Goal: Task Accomplishment & Management: Manage account settings

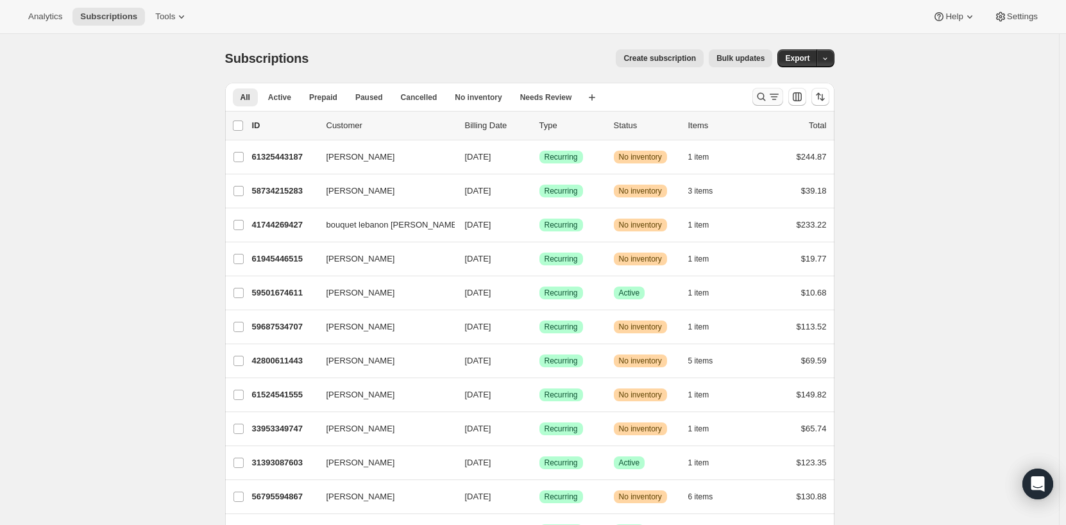
click at [760, 96] on icon "Search and filter results" at bounding box center [761, 96] width 13 height 13
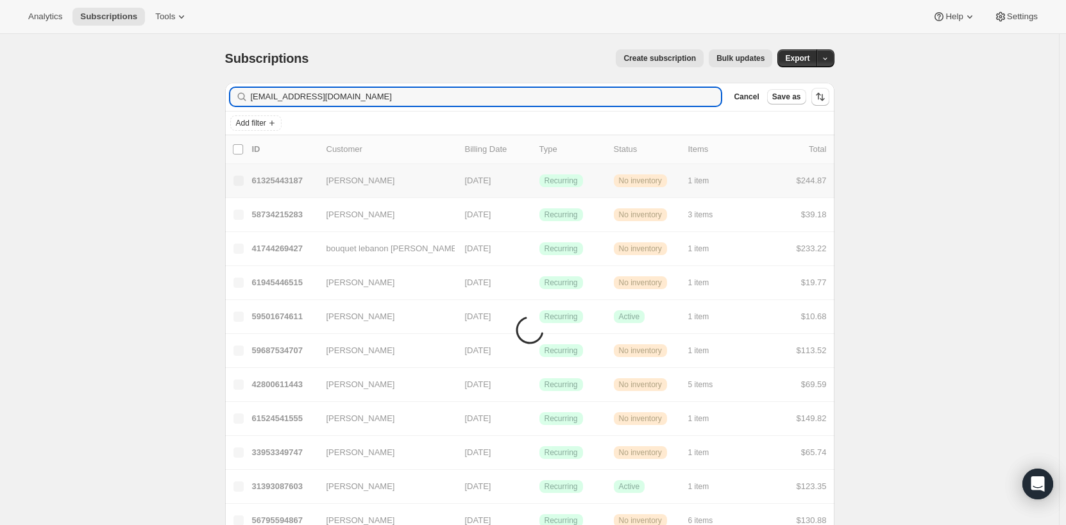
type input "[EMAIL_ADDRESS][DOMAIN_NAME]"
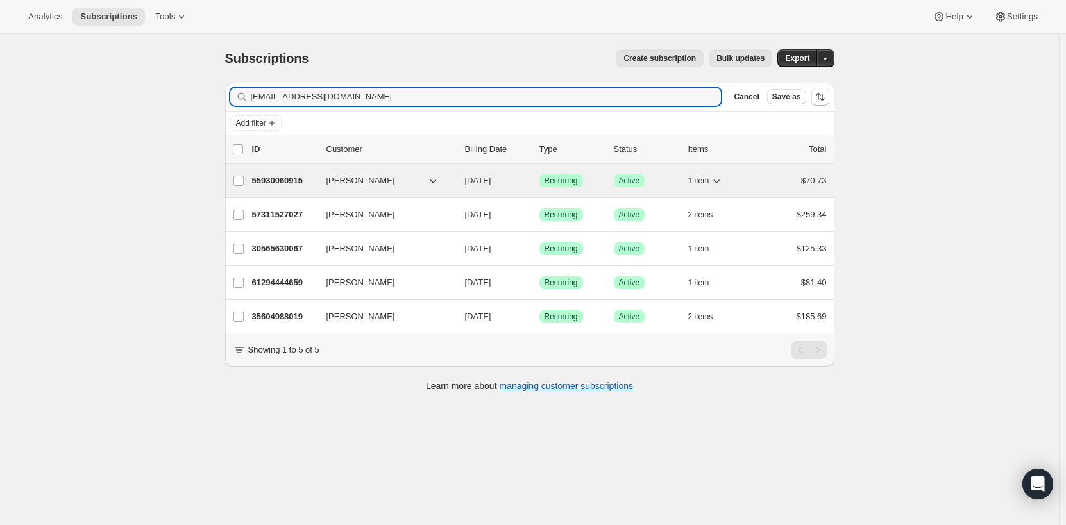
click at [439, 183] on icon "button" at bounding box center [433, 181] width 13 height 13
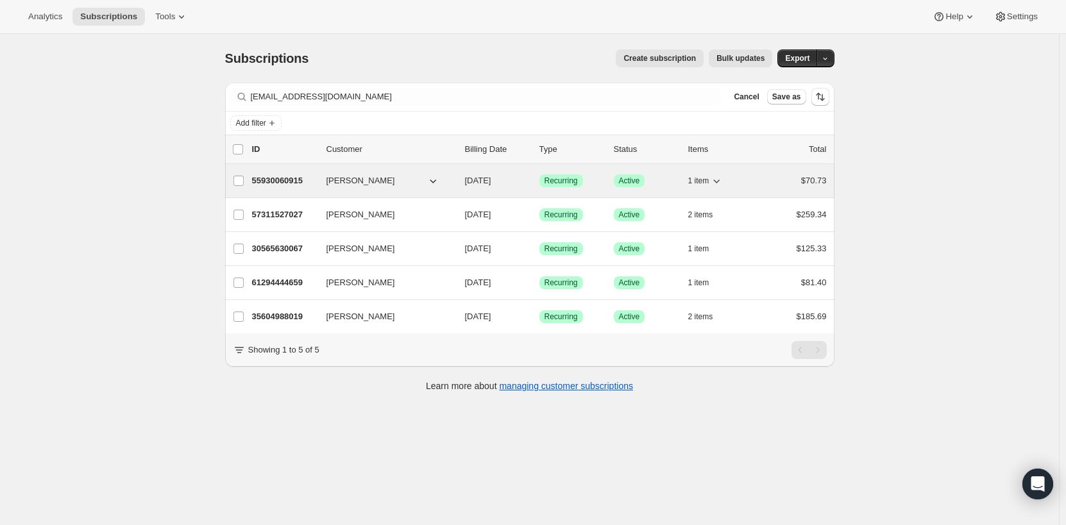
click at [439, 183] on icon "button" at bounding box center [433, 181] width 13 height 13
click at [438, 179] on icon "button" at bounding box center [433, 181] width 13 height 13
click at [703, 181] on span "1 item" at bounding box center [698, 181] width 21 height 10
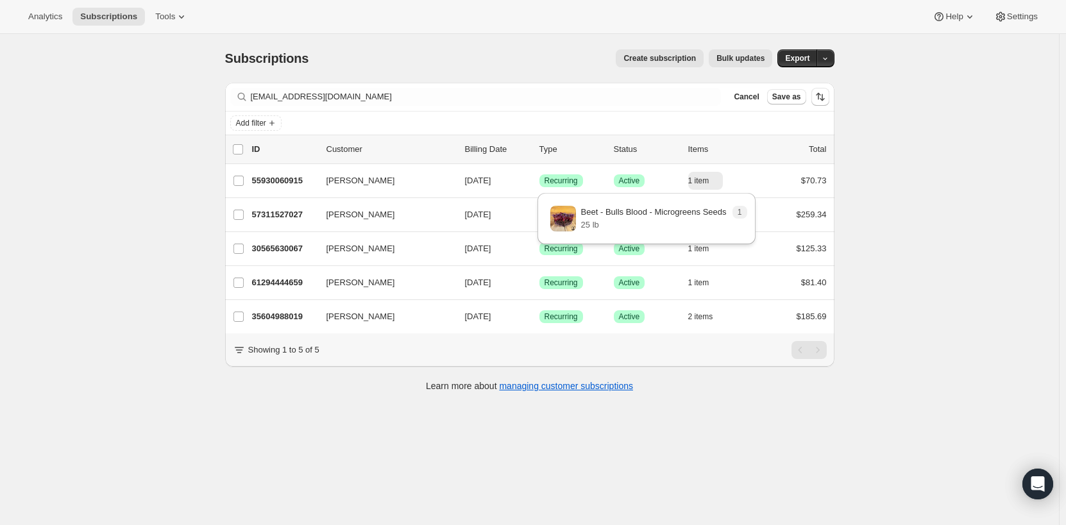
click at [1043, 226] on div "Subscriptions. This page is ready Subscriptions Create subscription Bulk update…" at bounding box center [529, 296] width 1059 height 525
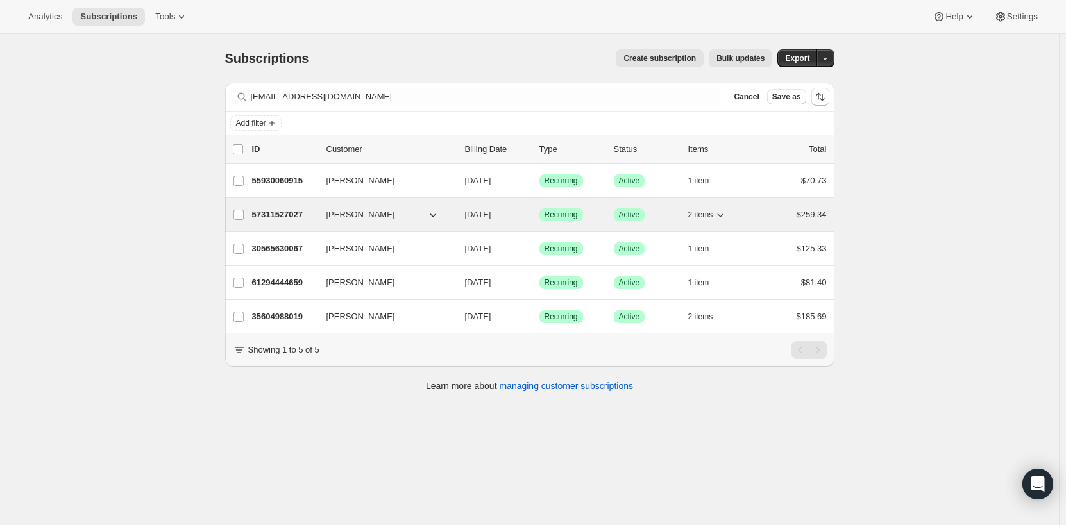
click at [704, 212] on span "2 items" at bounding box center [700, 215] width 25 height 10
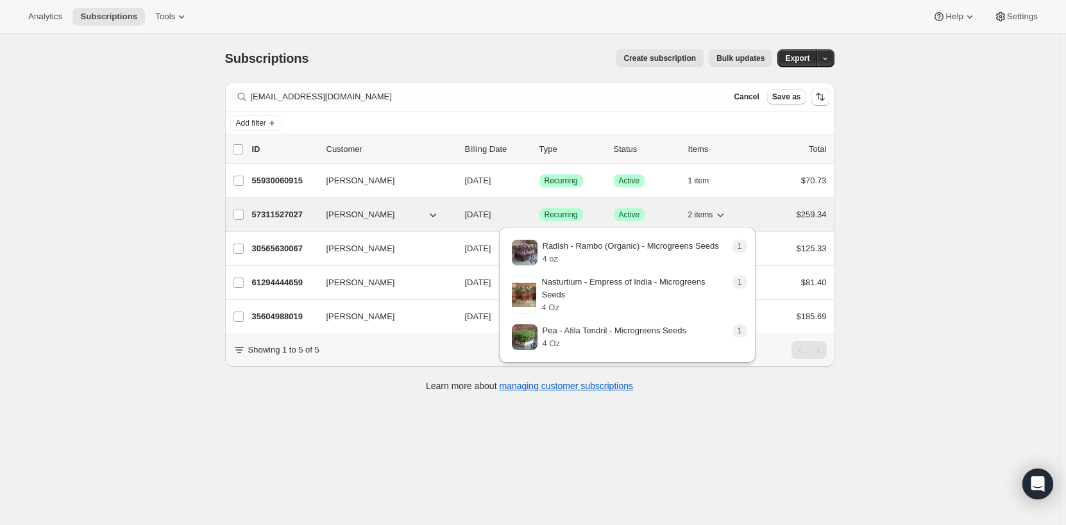
click at [704, 212] on span "2 items" at bounding box center [700, 215] width 25 height 10
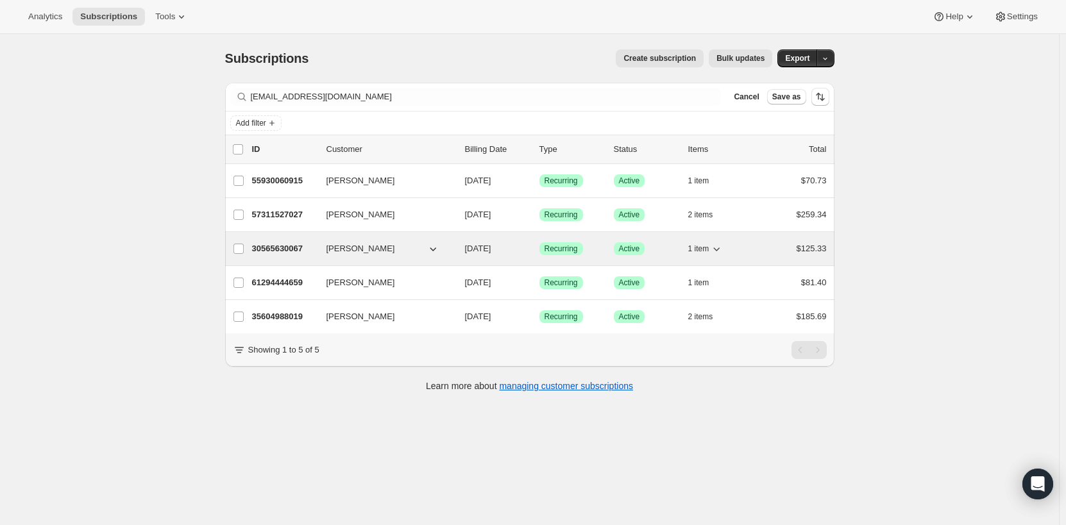
click at [707, 250] on span "1 item" at bounding box center [698, 249] width 21 height 10
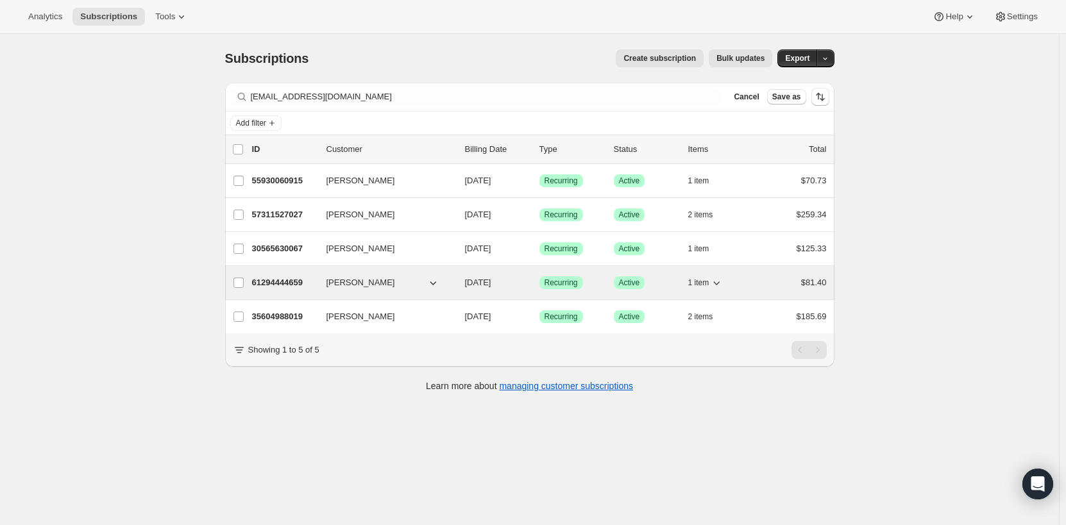
click at [701, 279] on span "1 item" at bounding box center [698, 283] width 21 height 10
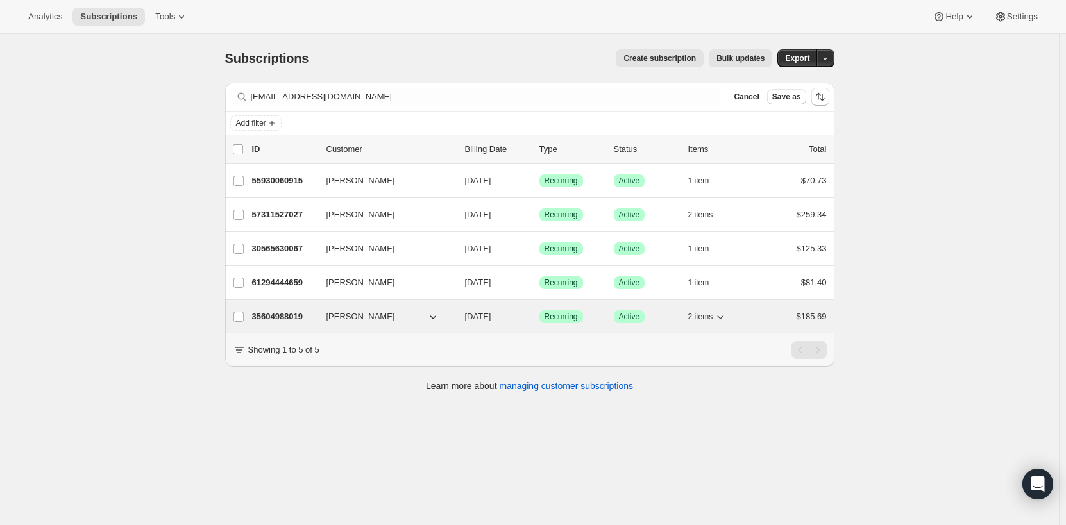
click at [699, 318] on span "2 items" at bounding box center [700, 317] width 25 height 10
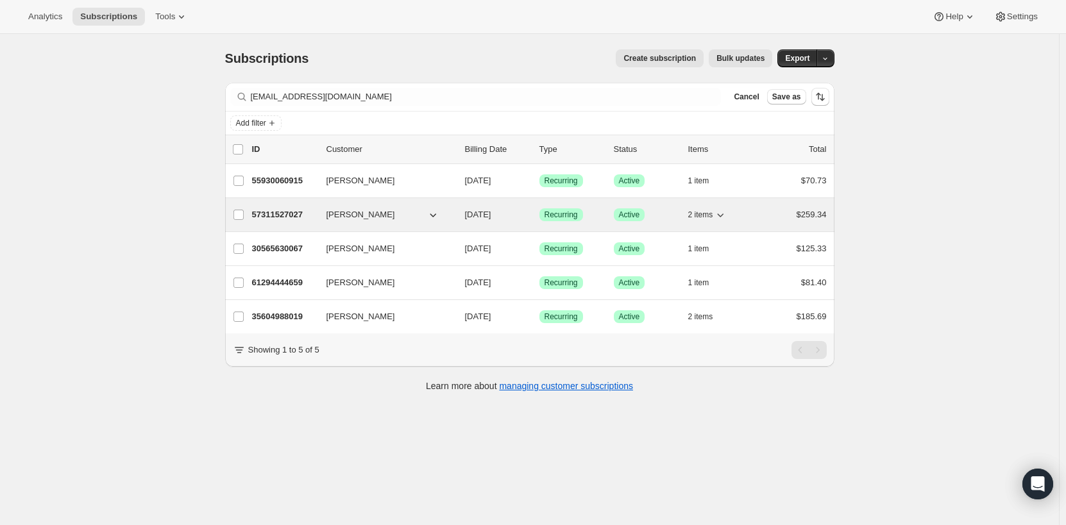
click at [708, 209] on button "2 items" at bounding box center [707, 215] width 39 height 18
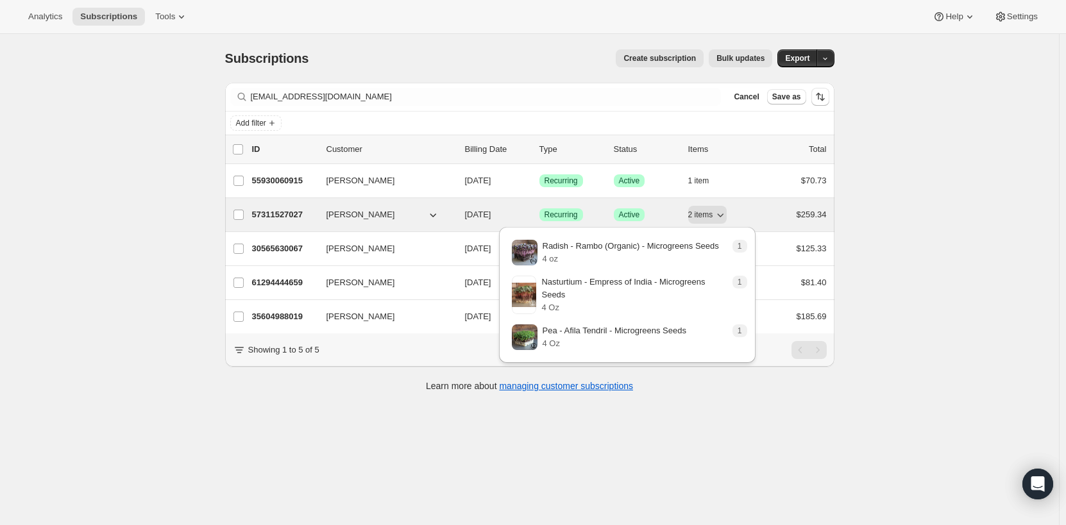
click at [298, 209] on p "57311527027" at bounding box center [284, 215] width 64 height 13
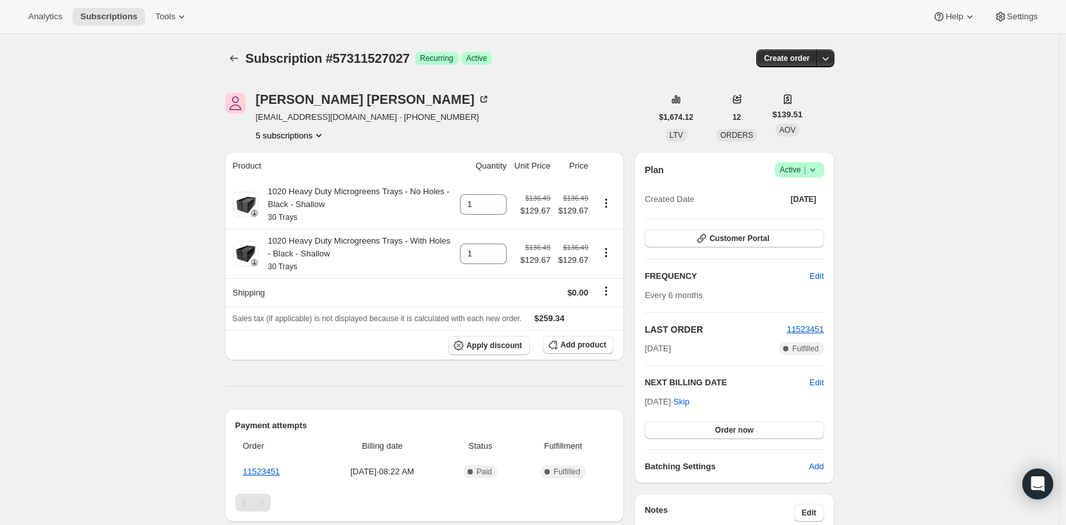
click at [819, 167] on icon at bounding box center [812, 170] width 13 height 13
click at [300, 136] on button "5 subscriptions" at bounding box center [291, 135] width 70 height 13
click at [241, 62] on icon "Subscriptions" at bounding box center [234, 58] width 13 height 13
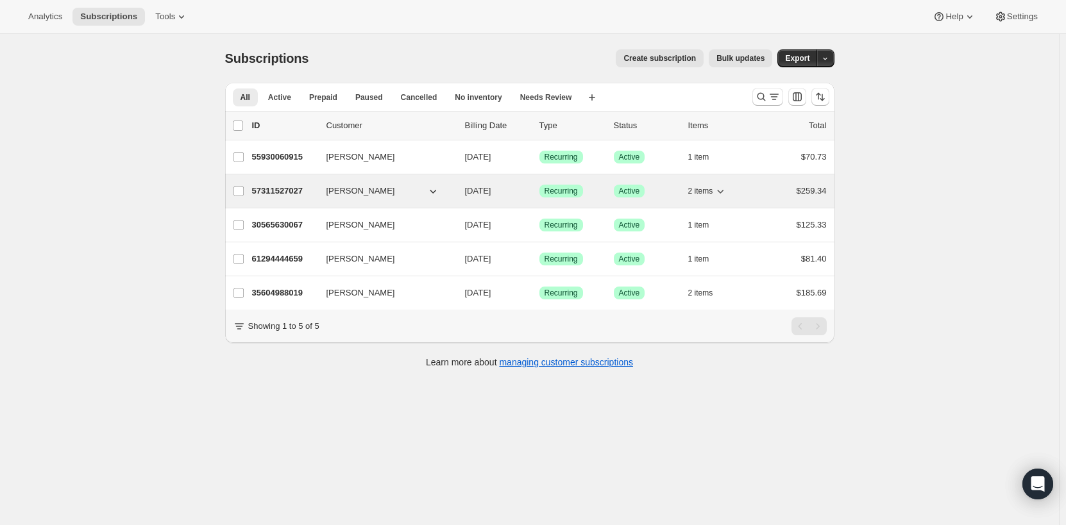
click at [693, 183] on button "2 items" at bounding box center [707, 191] width 39 height 18
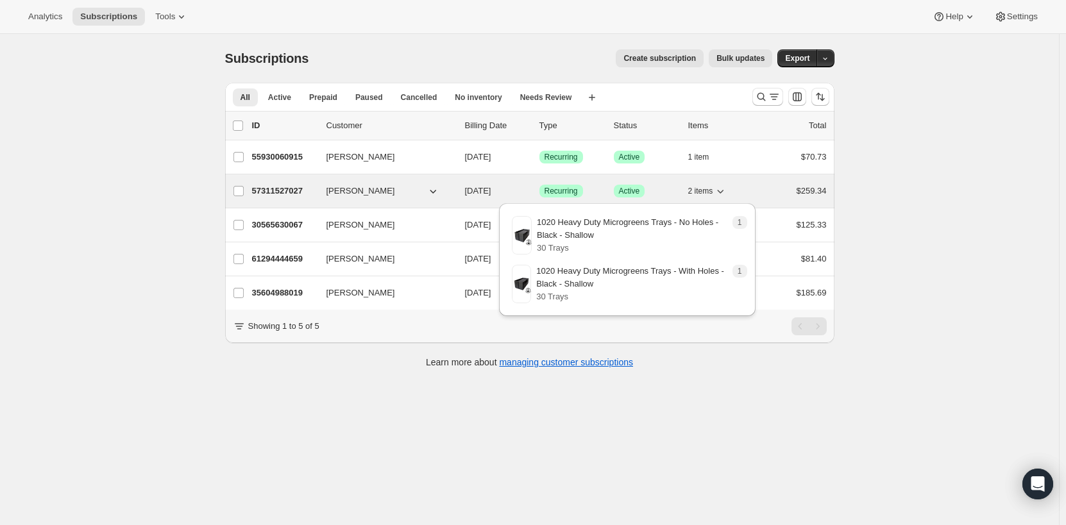
click at [693, 183] on button "2 items" at bounding box center [707, 191] width 39 height 18
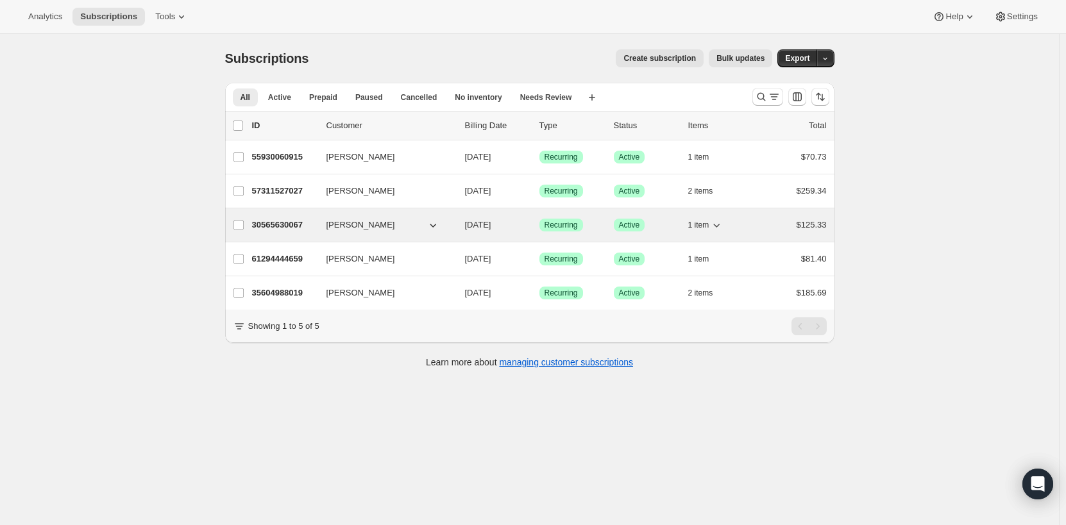
click at [701, 225] on span "1 item" at bounding box center [698, 225] width 21 height 10
click at [300, 222] on p "30565630067" at bounding box center [284, 225] width 64 height 13
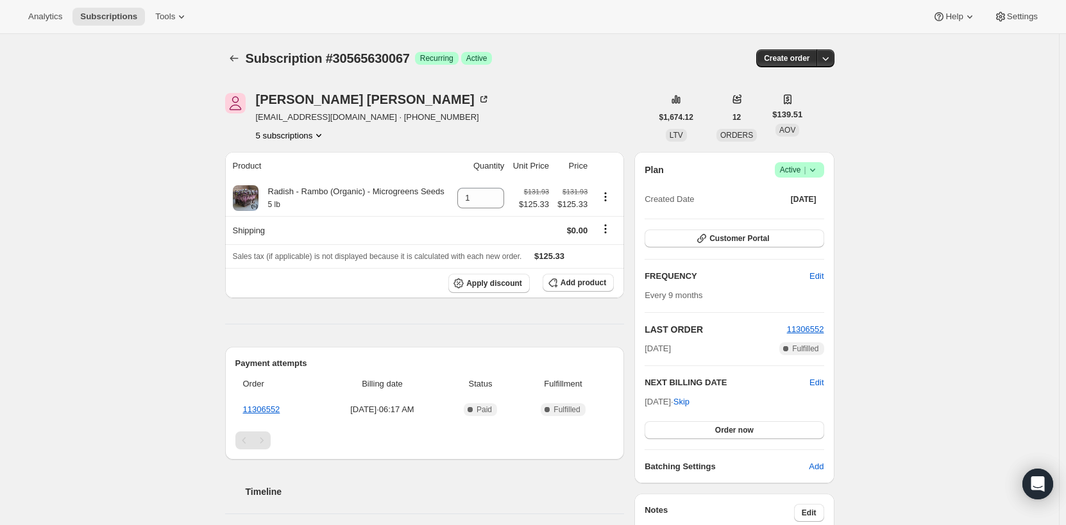
click at [823, 167] on span "Success Active |" at bounding box center [799, 169] width 49 height 15
click at [790, 214] on span "Cancel subscription" at bounding box center [803, 217] width 72 height 10
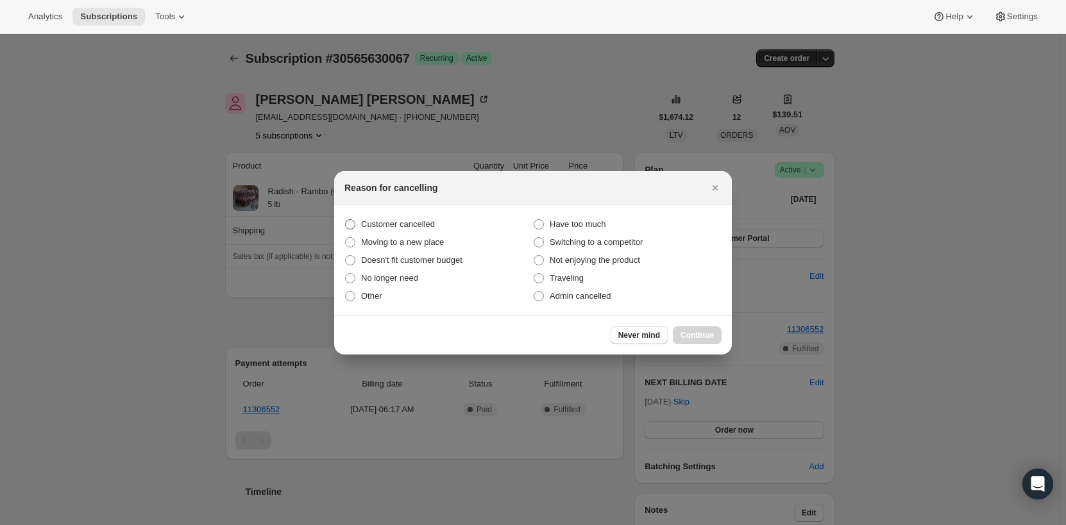
click at [412, 225] on span "Customer cancelled" at bounding box center [398, 224] width 74 height 10
click at [346, 220] on input "Customer cancelled" at bounding box center [345, 219] width 1 height 1
radio input "true"
click at [697, 328] on button "Continue" at bounding box center [697, 336] width 49 height 18
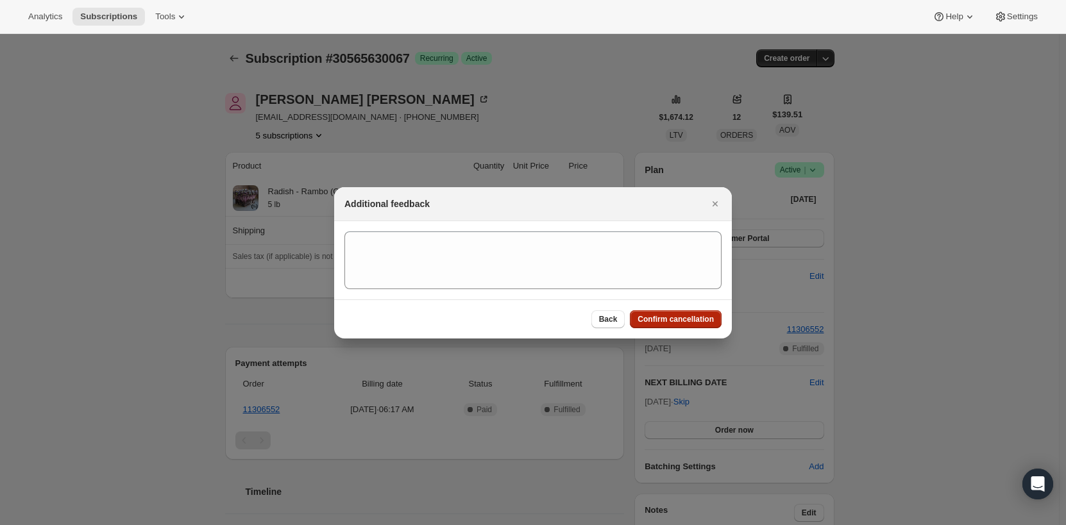
click at [654, 316] on span "Confirm cancellation" at bounding box center [676, 319] width 76 height 10
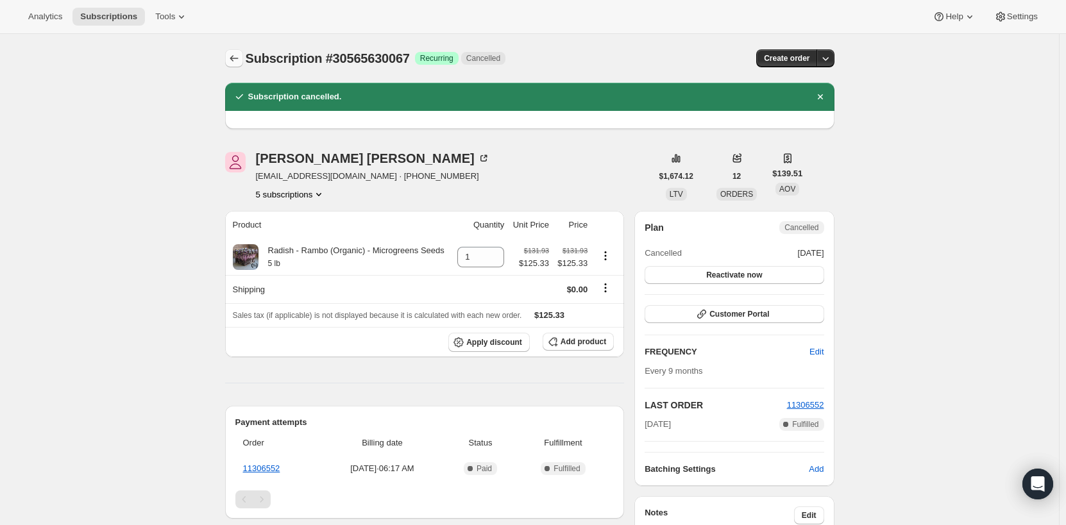
click at [234, 59] on icon "Subscriptions" at bounding box center [234, 58] width 8 height 6
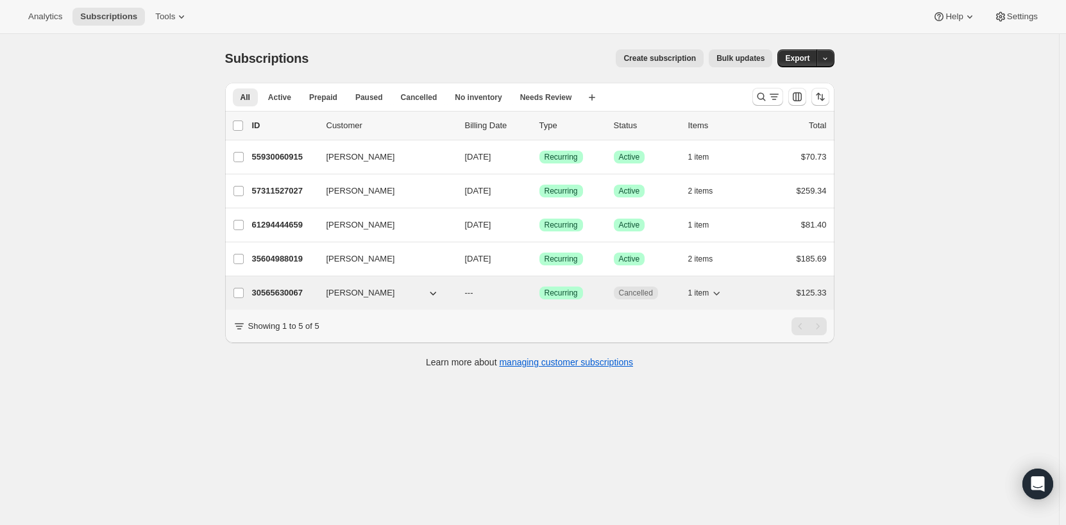
click at [714, 297] on icon "button" at bounding box center [716, 293] width 13 height 13
